Goal: Information Seeking & Learning: Learn about a topic

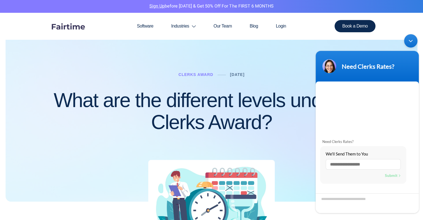
click at [412, 38] on div "Minimize live chat window" at bounding box center [411, 40] width 13 height 13
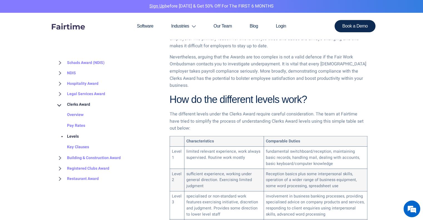
scroll to position [334, 0]
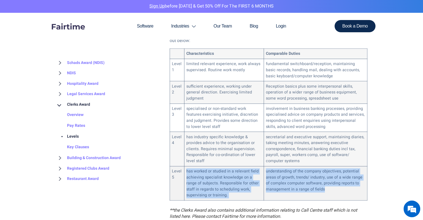
drag, startPoint x: 325, startPoint y: 182, endPoint x: 181, endPoint y: 172, distance: 145.1
click at [181, 172] on tr "Level 5 has worked or studied in a relevant field achieving specialist knowledg…" at bounding box center [269, 183] width 198 height 34
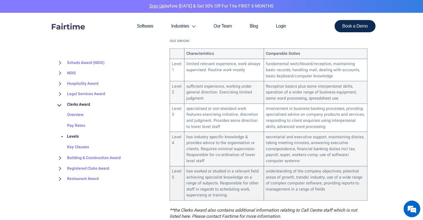
click at [178, 166] on td "Level 5" at bounding box center [177, 183] width 14 height 34
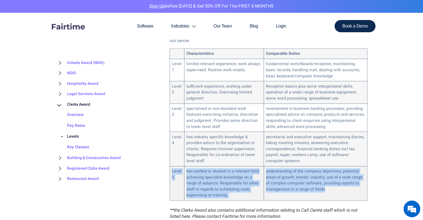
drag, startPoint x: 172, startPoint y: 162, endPoint x: 349, endPoint y: 188, distance: 179.1
click at [349, 188] on tr "Level 5 has worked or studied in a relevant field achieving specialist knowledg…" at bounding box center [269, 183] width 198 height 34
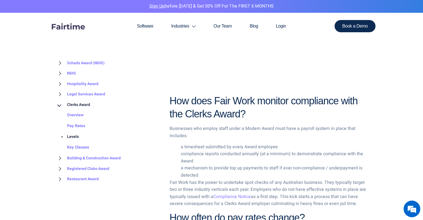
scroll to position [1030, 0]
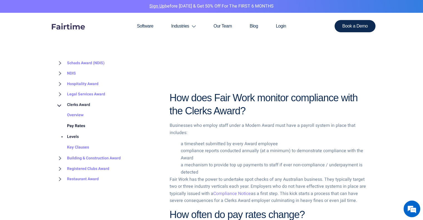
click at [66, 125] on link "Pay Rates" at bounding box center [70, 126] width 29 height 11
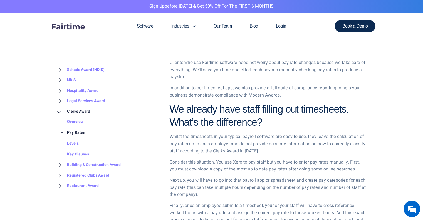
scroll to position [643, 0]
